Goal: Task Accomplishment & Management: Manage account settings

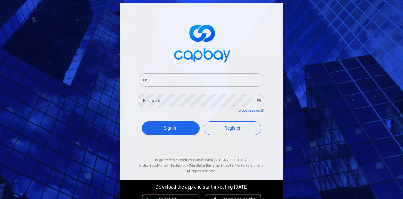
click at [226, 85] on input "Email" at bounding box center [202, 79] width 126 height 13
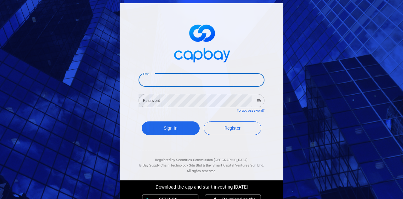
type input "[EMAIL_ADDRESS][DOMAIN_NAME]"
drag, startPoint x: 183, startPoint y: 80, endPoint x: 125, endPoint y: 86, distance: 58.3
click at [125, 86] on div "Email bcssbp2p@capbay.com Email Password Password Forgot password? Sign In Regi…" at bounding box center [202, 91] width 164 height 177
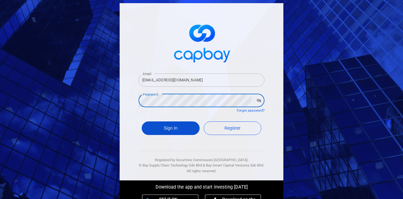
click at [176, 130] on button "Sign In" at bounding box center [171, 128] width 58 height 14
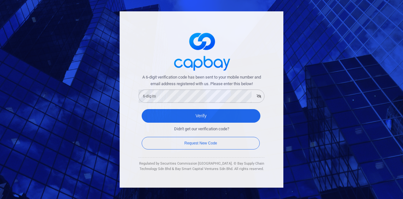
click at [166, 103] on form "A 6-digit verification code has been sent to your mobile number and email addre…" at bounding box center [202, 112] width 126 height 77
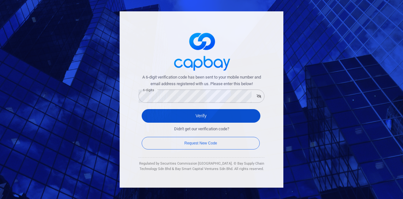
click at [236, 113] on button "Verify" at bounding box center [201, 116] width 119 height 14
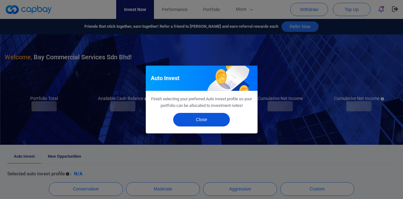
click at [212, 118] on button "Close" at bounding box center [201, 120] width 57 height 14
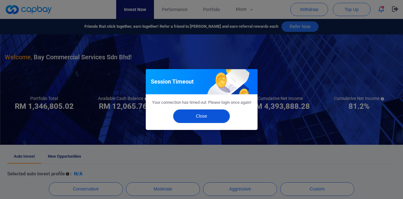
click at [211, 118] on button "Close" at bounding box center [201, 116] width 57 height 14
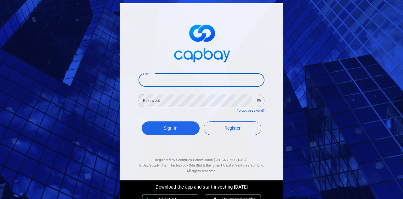
click at [190, 80] on input "Email" at bounding box center [202, 79] width 126 height 13
type input "[EMAIL_ADDRESS][DOMAIN_NAME]"
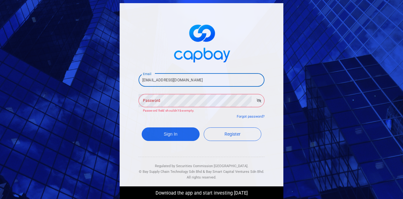
drag, startPoint x: 184, startPoint y: 78, endPoint x: 124, endPoint y: 79, distance: 60.2
click at [124, 79] on div "Email [EMAIL_ADDRESS][DOMAIN_NAME] Email Password Password Password field shoul…" at bounding box center [202, 94] width 164 height 183
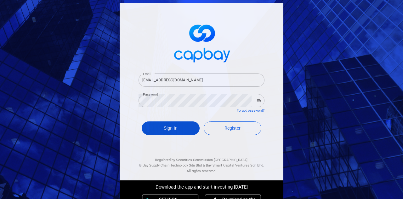
click at [186, 126] on button "Sign In" at bounding box center [171, 128] width 58 height 14
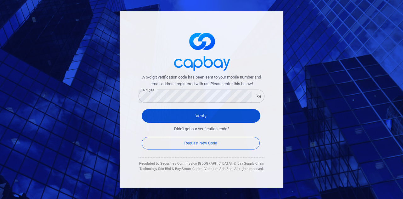
click at [190, 117] on button "Verify" at bounding box center [201, 116] width 119 height 14
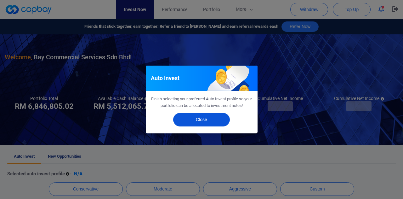
click at [190, 117] on button "Close" at bounding box center [201, 120] width 57 height 14
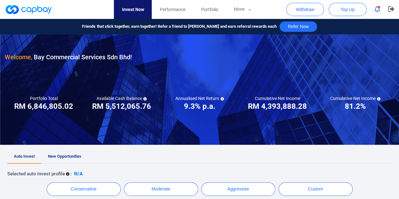
click at [107, 103] on h3 "RM 5,512,065.76" at bounding box center [121, 106] width 59 height 10
click at [169, 5] on link "Performance" at bounding box center [172, 9] width 41 height 19
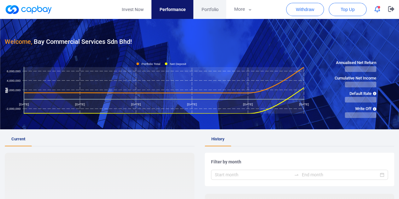
click at [212, 10] on span "Portfolio" at bounding box center [209, 9] width 17 height 7
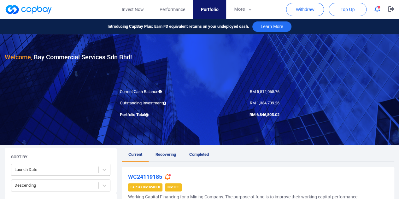
click at [135, 82] on div at bounding box center [199, 89] width 399 height 110
click at [240, 7] on button "More" at bounding box center [243, 9] width 34 height 19
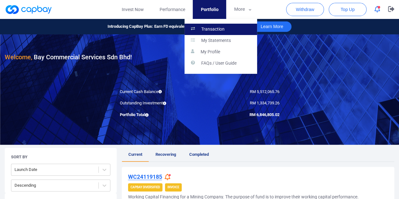
click at [227, 28] on link "Transaction" at bounding box center [220, 29] width 72 height 11
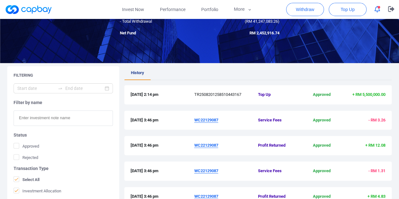
scroll to position [63, 0]
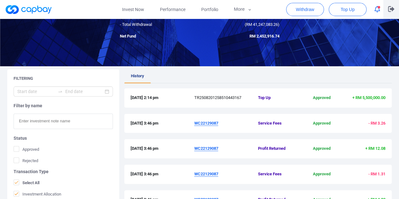
click at [389, 11] on icon "button" at bounding box center [391, 9] width 6 height 6
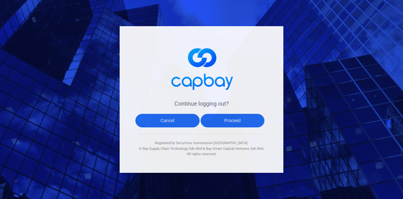
click at [231, 122] on button "Proceed" at bounding box center [233, 121] width 64 height 14
